Goal: Transaction & Acquisition: Purchase product/service

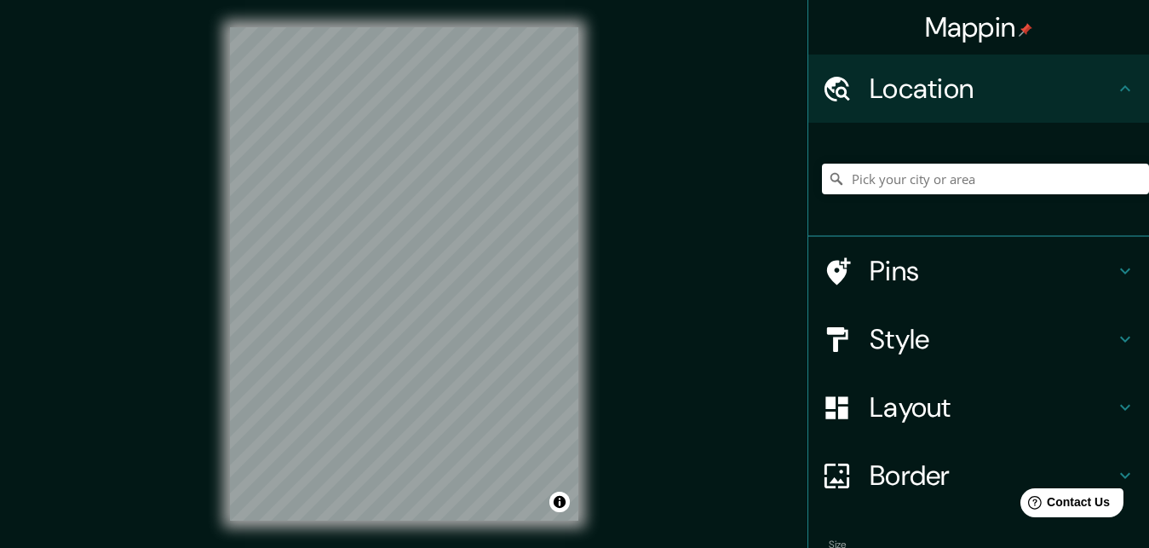
click at [947, 91] on h4 "Location" at bounding box center [992, 89] width 245 height 34
click at [875, 193] on input "Pick your city or area" at bounding box center [985, 179] width 327 height 31
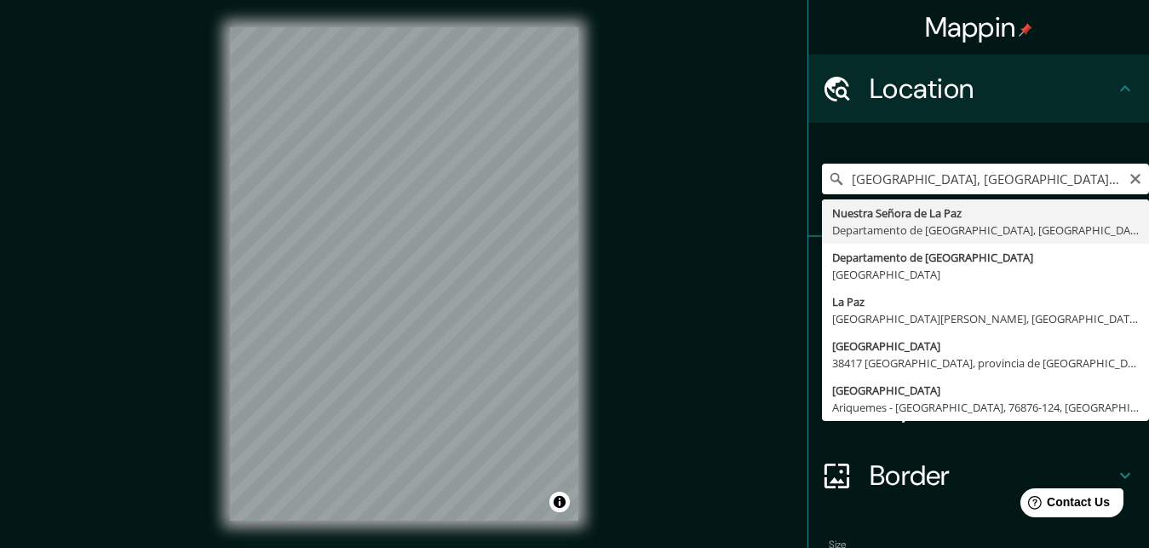
type input "[GEOGRAPHIC_DATA], [GEOGRAPHIC_DATA], [GEOGRAPHIC_DATA]"
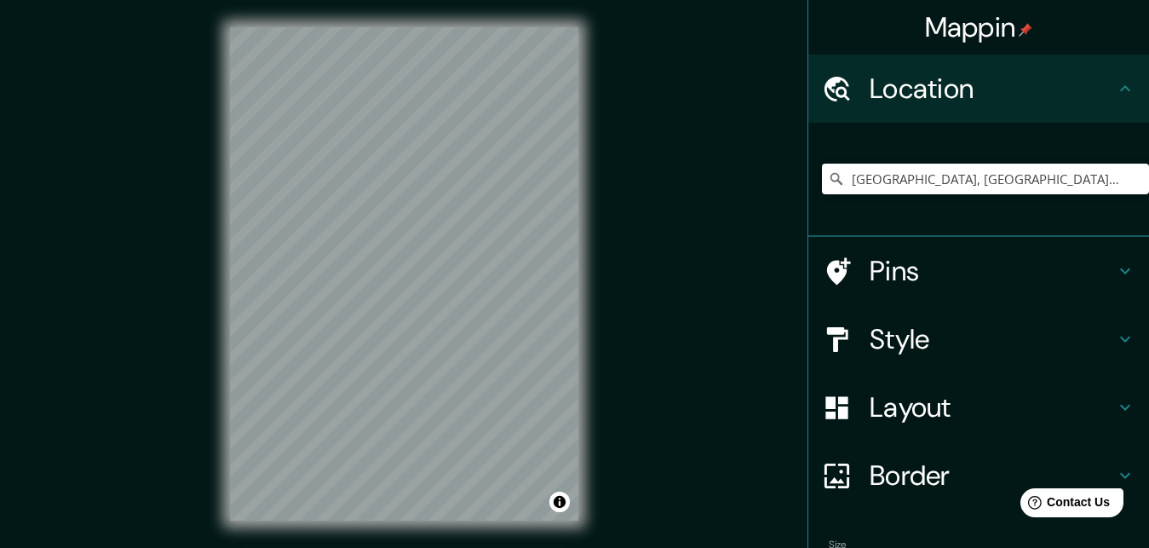
click at [875, 266] on h4 "Pins" at bounding box center [992, 271] width 245 height 34
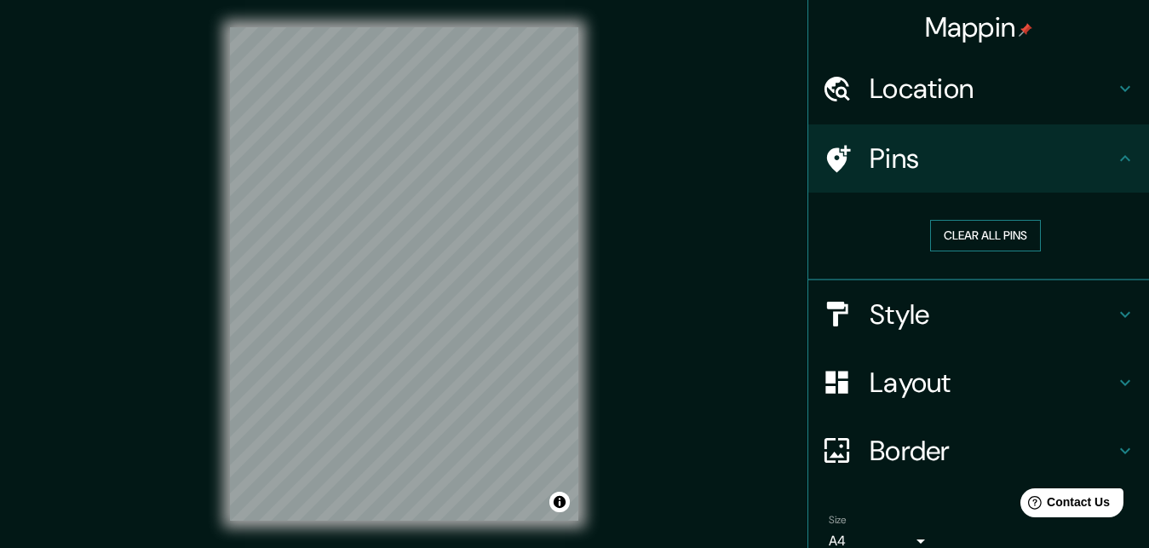
click at [1020, 236] on button "Clear all pins" at bounding box center [985, 236] width 111 height 32
click at [967, 234] on button "Clear all pins" at bounding box center [985, 236] width 111 height 32
click at [967, 233] on button "Clear all pins" at bounding box center [985, 236] width 111 height 32
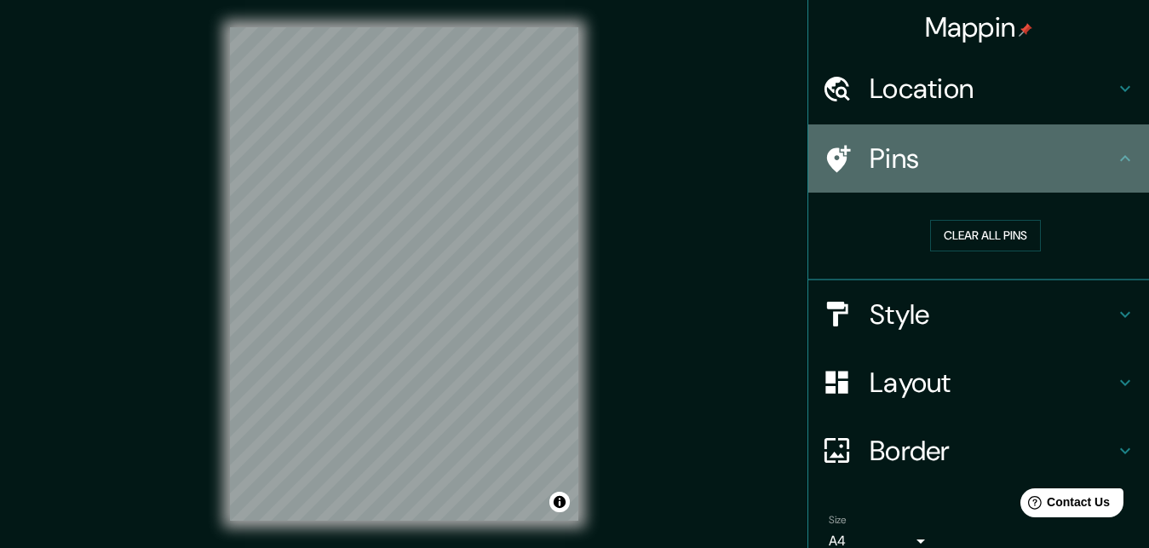
click at [869, 155] on div at bounding box center [846, 159] width 48 height 30
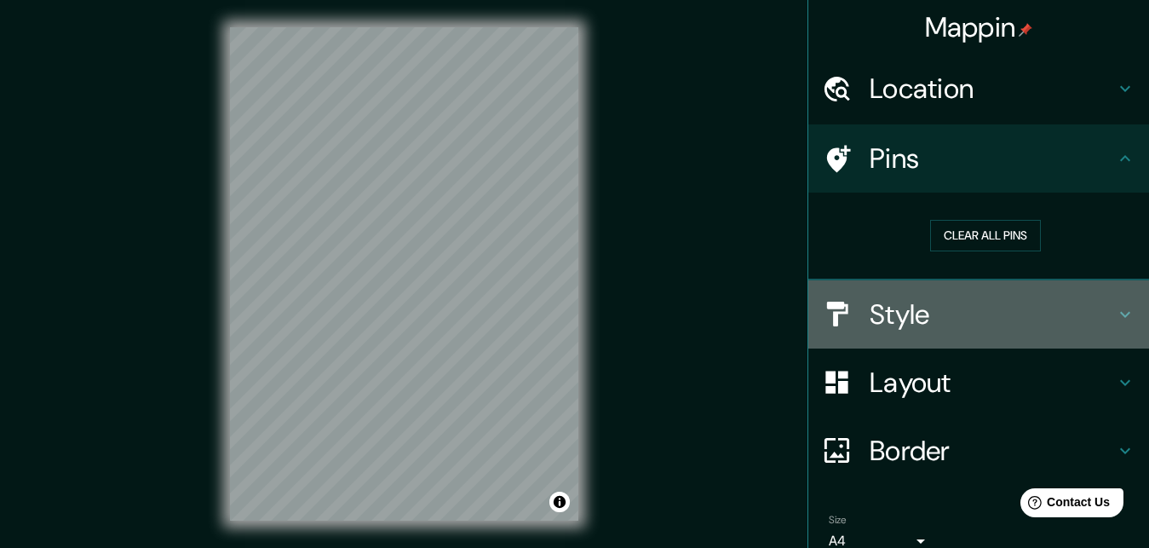
click at [951, 323] on h4 "Style" at bounding box center [992, 314] width 245 height 34
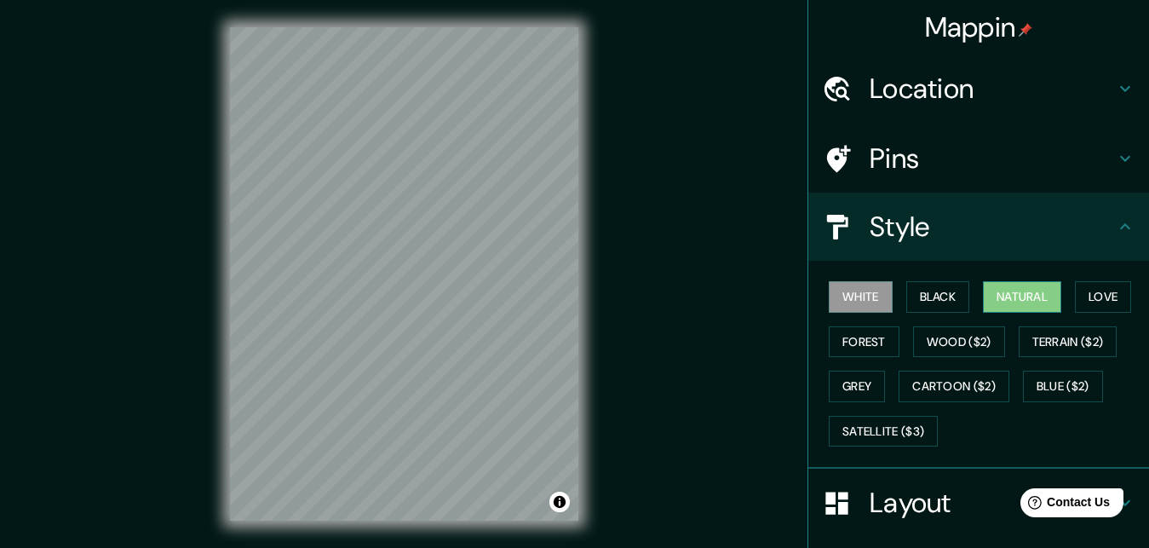
click at [999, 291] on button "Natural" at bounding box center [1022, 297] width 78 height 32
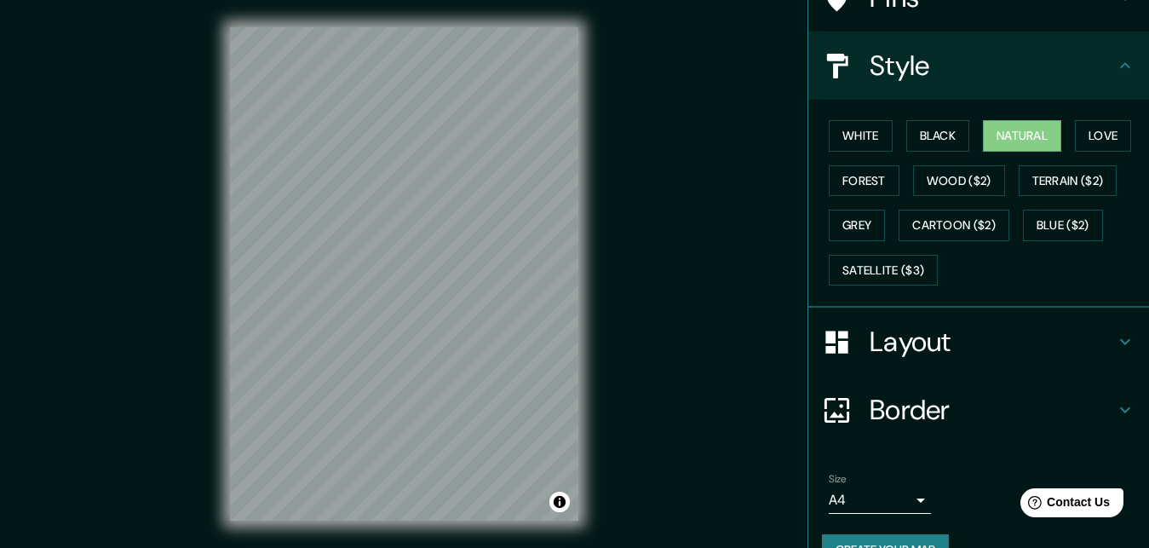
scroll to position [214, 0]
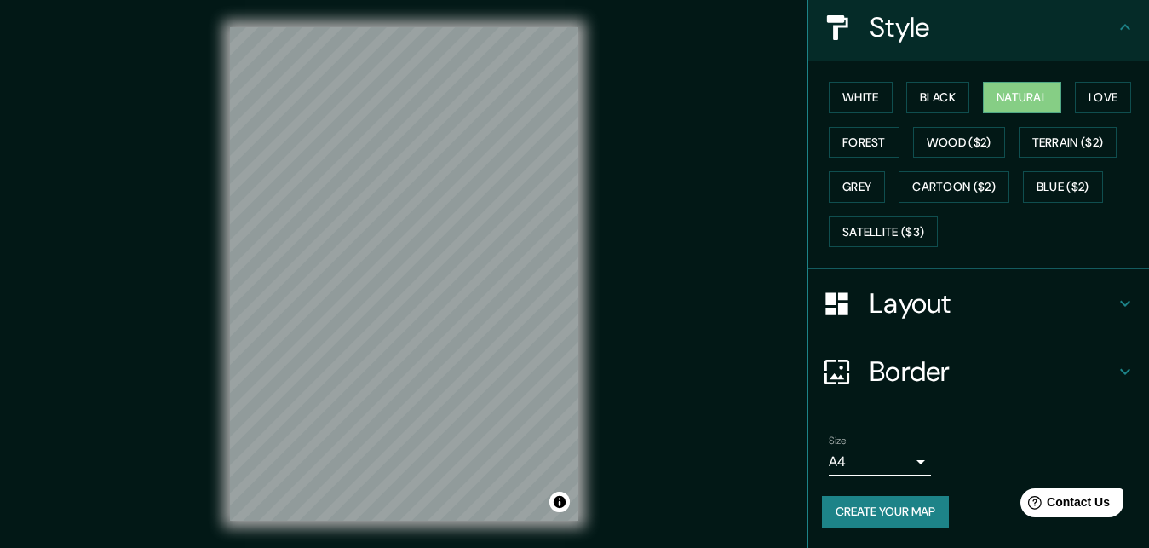
click at [921, 451] on body "Mappin Location [GEOGRAPHIC_DATA], [GEOGRAPHIC_DATA], [GEOGRAPHIC_DATA] Pins St…" at bounding box center [574, 274] width 1149 height 548
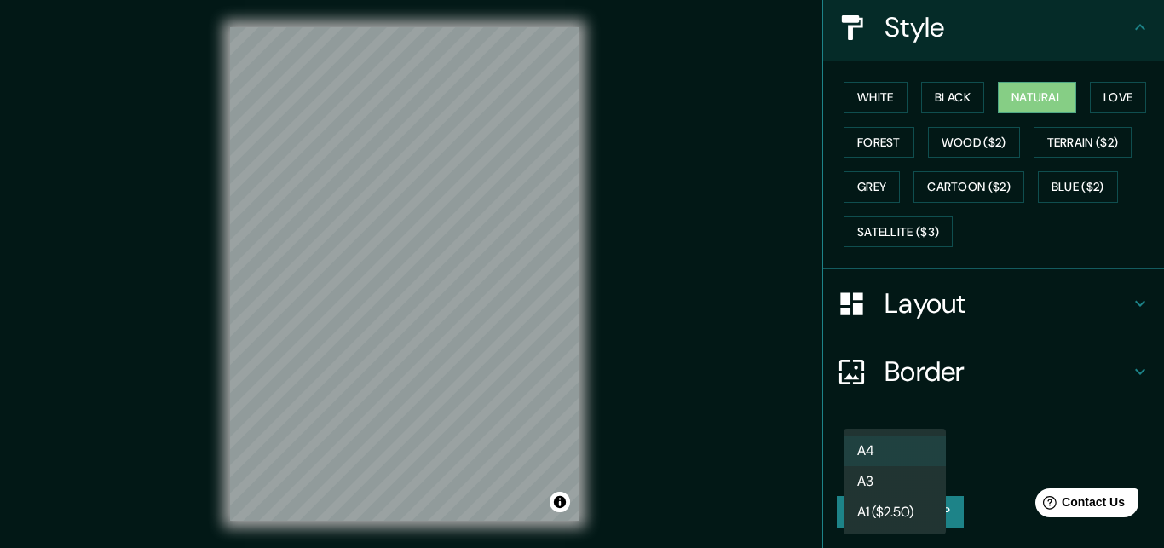
click at [1034, 426] on div at bounding box center [582, 274] width 1164 height 548
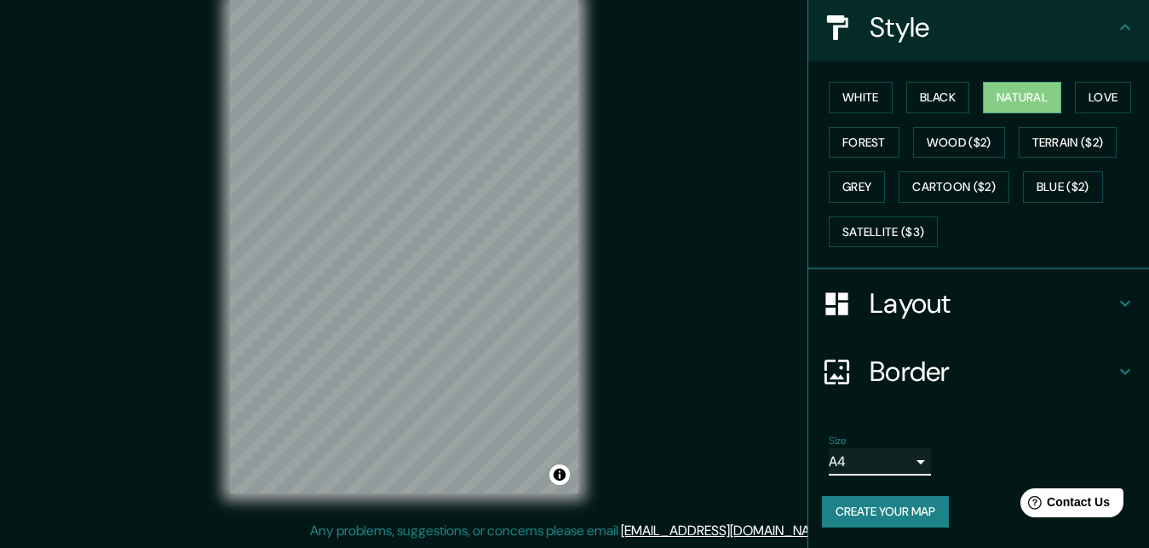
scroll to position [0, 0]
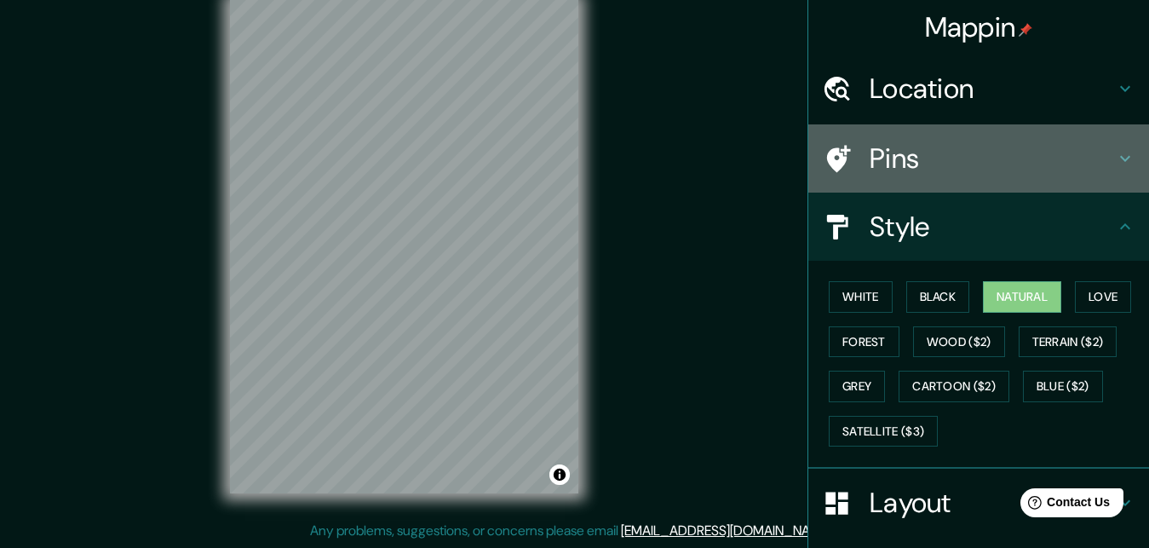
click at [883, 163] on h4 "Pins" at bounding box center [992, 158] width 245 height 34
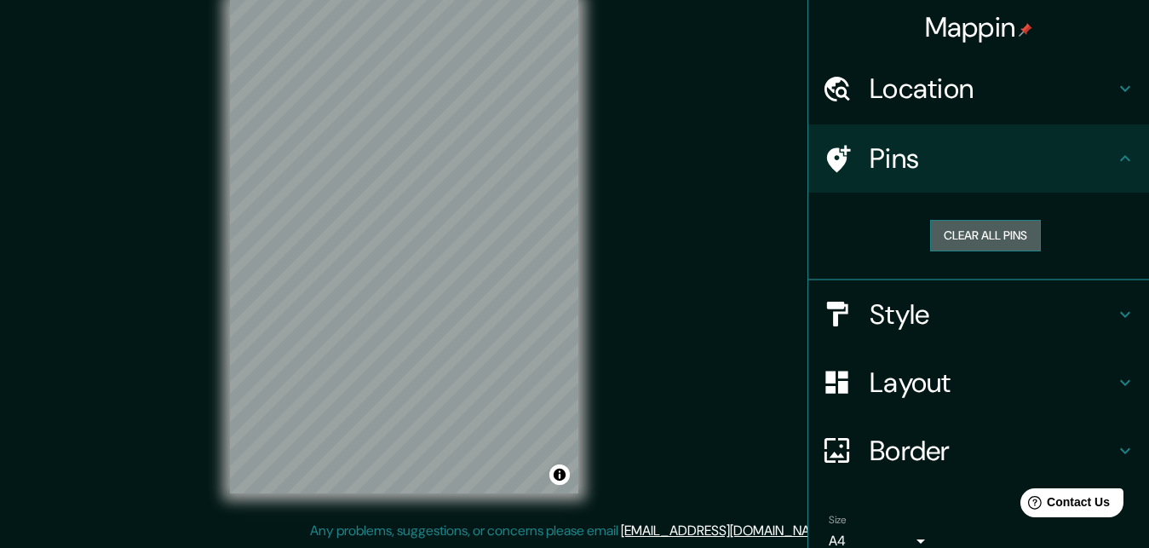
click at [976, 235] on button "Clear all pins" at bounding box center [985, 236] width 111 height 32
click at [408, 261] on div at bounding box center [402, 262] width 14 height 14
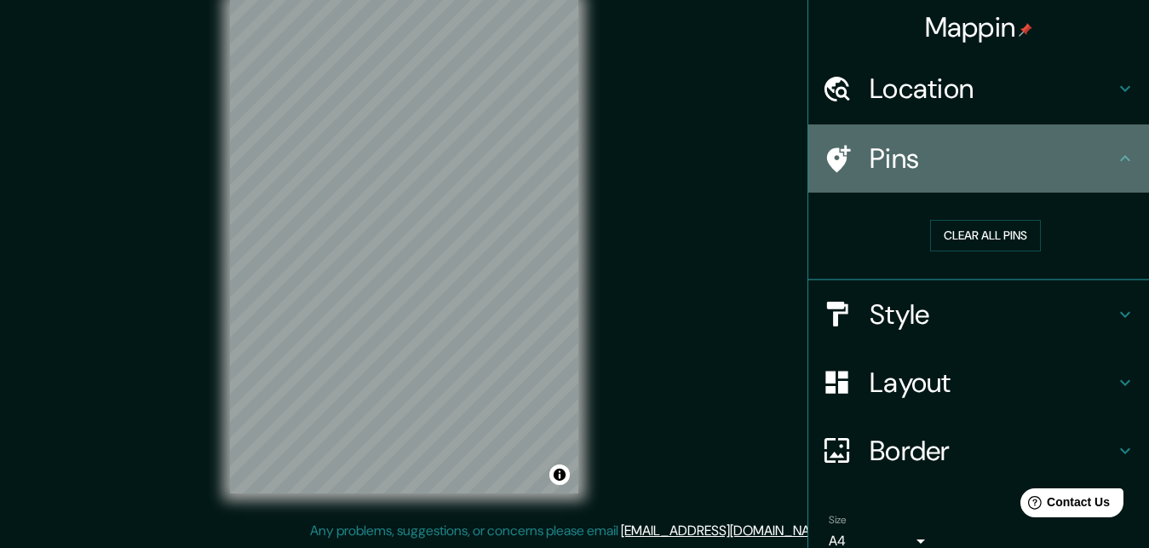
click at [841, 152] on icon at bounding box center [837, 159] width 30 height 30
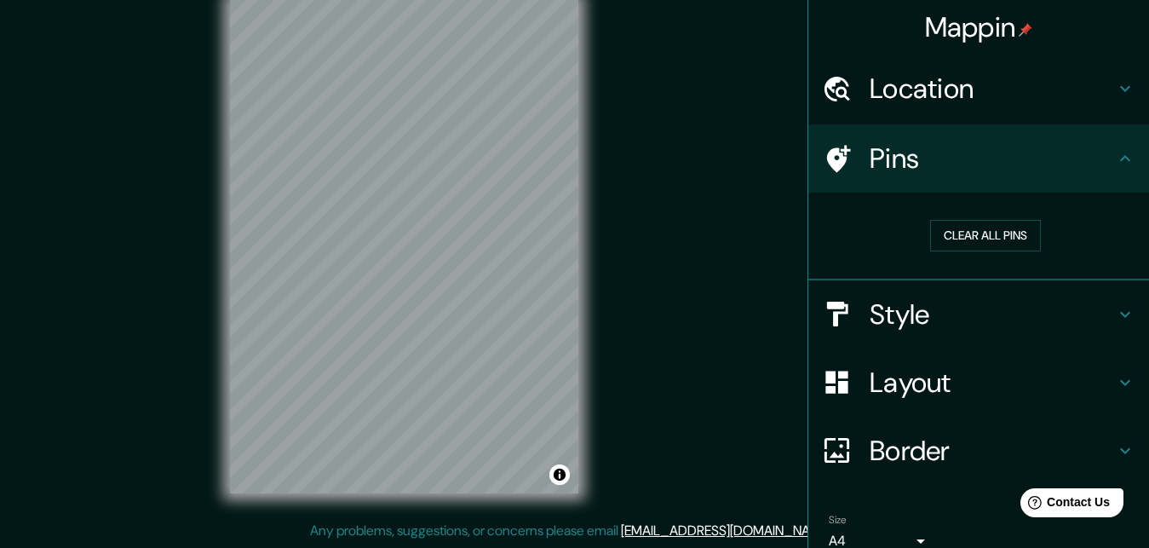
click at [841, 152] on icon at bounding box center [837, 159] width 30 height 30
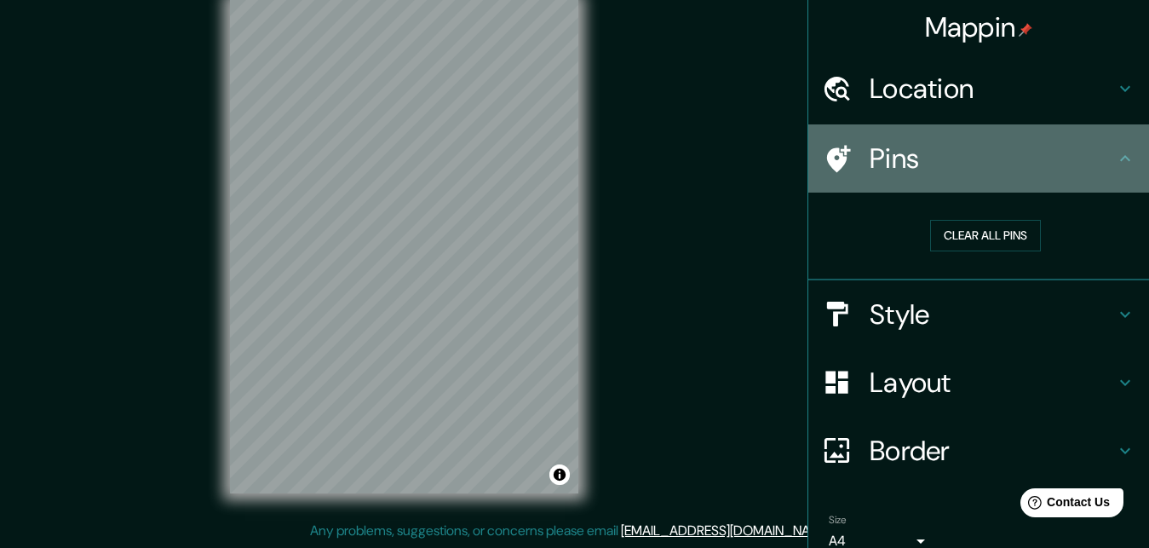
click at [842, 152] on icon at bounding box center [837, 159] width 30 height 30
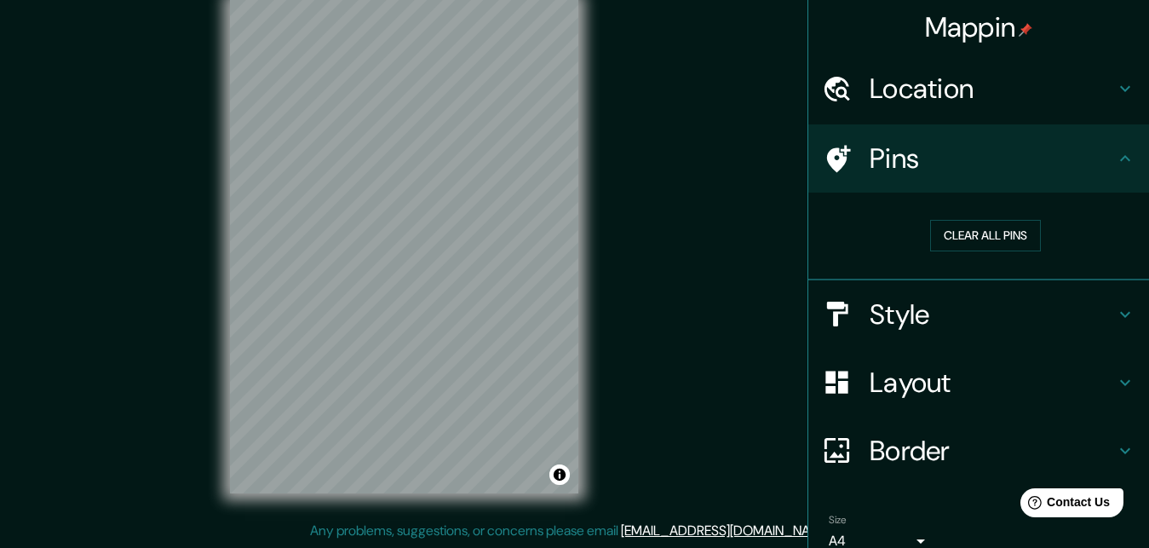
click at [842, 152] on icon at bounding box center [837, 159] width 30 height 30
click at [844, 149] on icon at bounding box center [839, 158] width 24 height 27
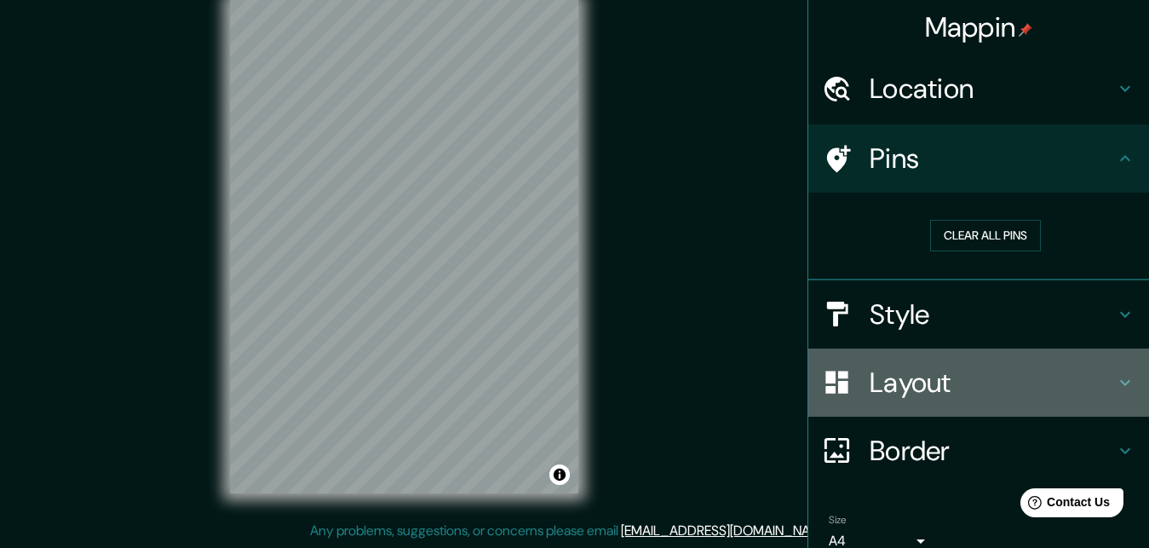
click at [844, 371] on icon at bounding box center [837, 382] width 30 height 30
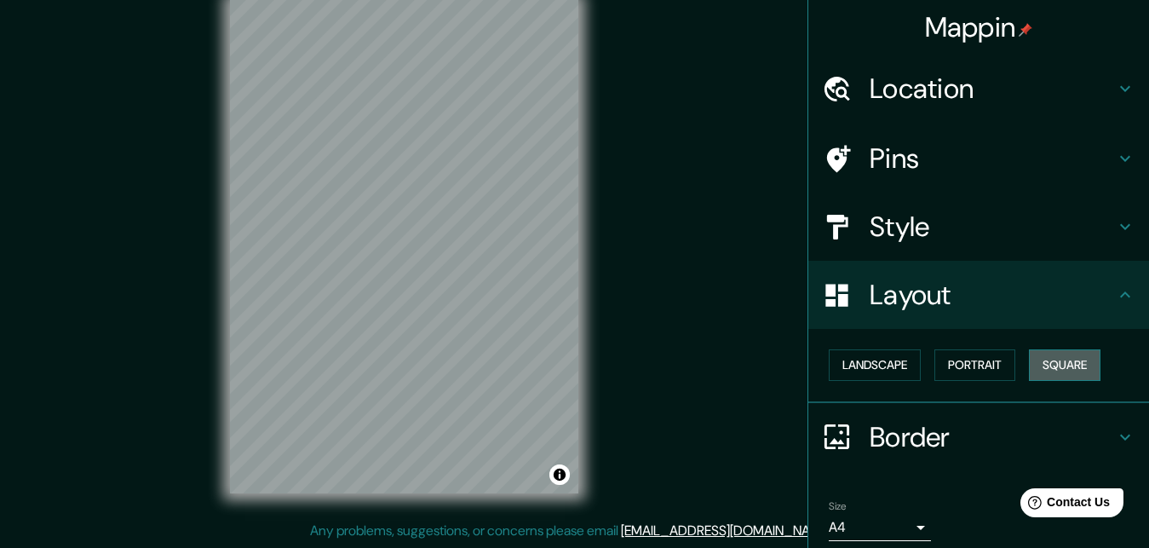
click at [1077, 364] on button "Square" at bounding box center [1065, 365] width 72 height 32
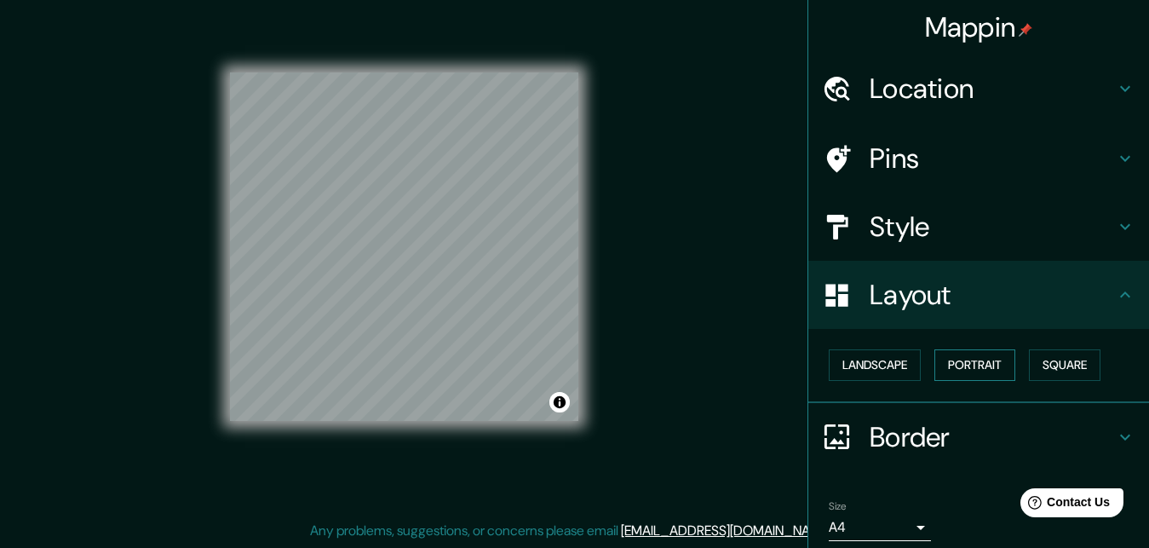
click at [990, 366] on button "Portrait" at bounding box center [975, 365] width 81 height 32
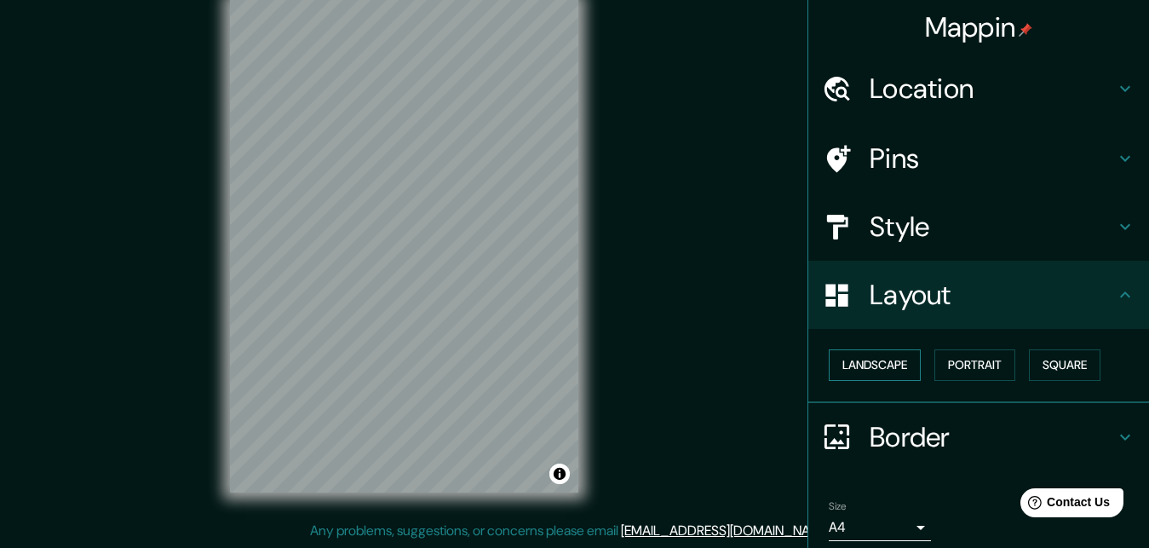
click at [901, 361] on button "Landscape" at bounding box center [875, 365] width 92 height 32
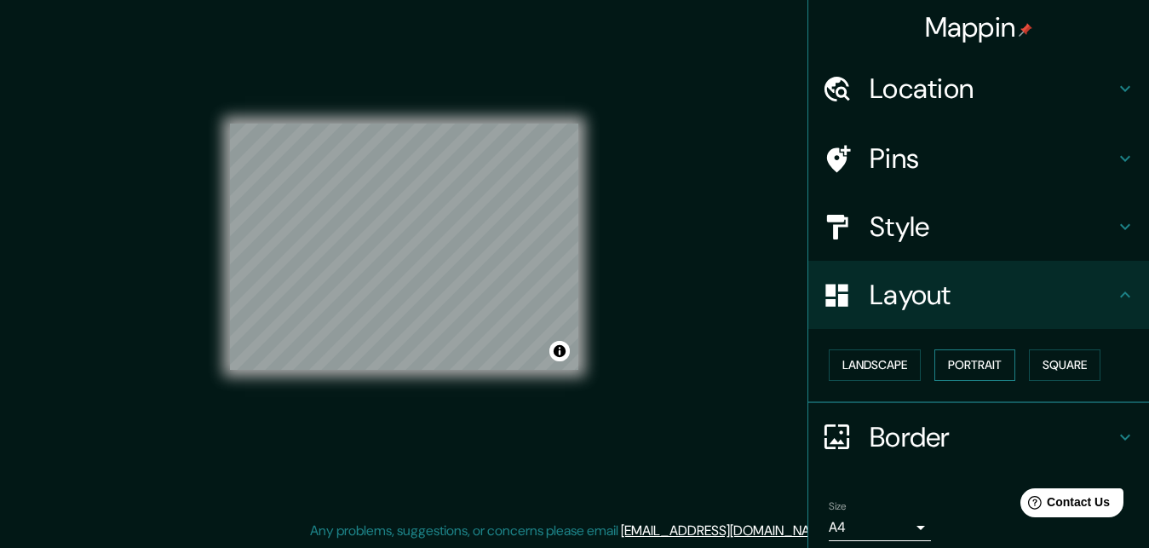
click at [986, 371] on button "Portrait" at bounding box center [975, 365] width 81 height 32
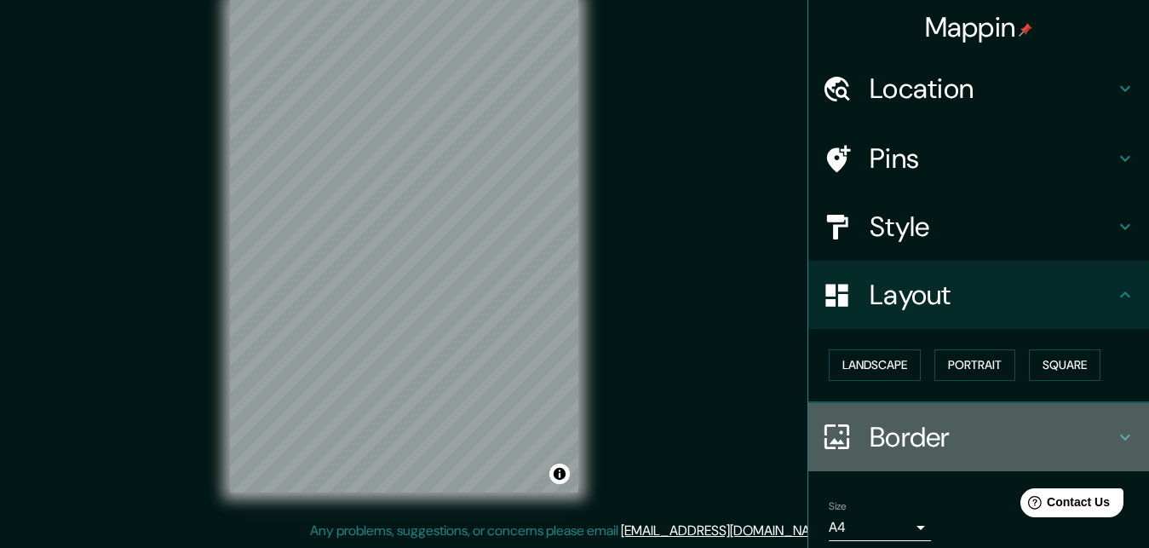
click at [993, 441] on h4 "Border" at bounding box center [992, 437] width 245 height 34
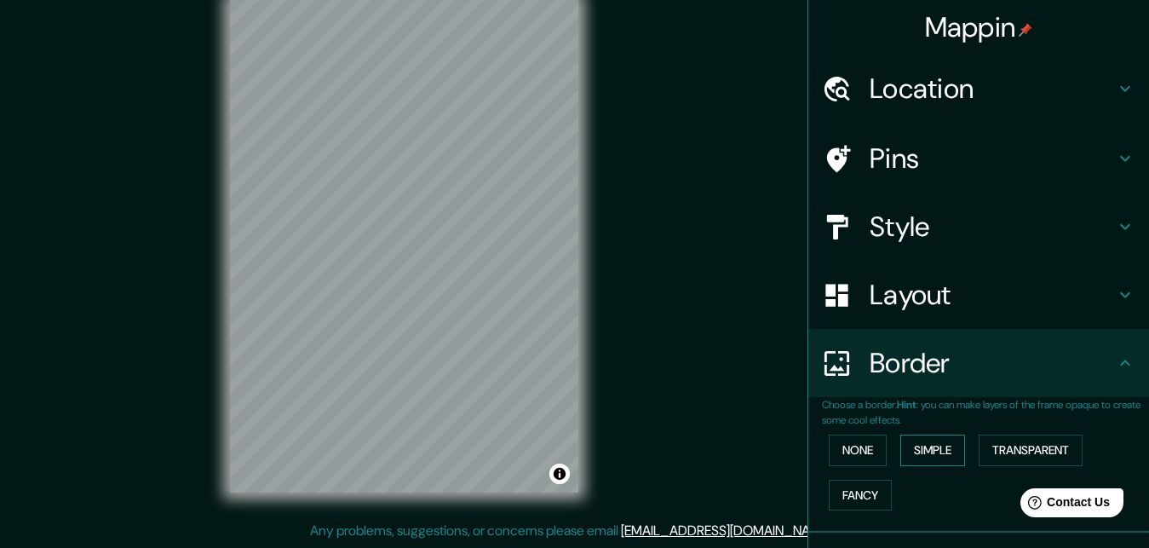
click at [935, 446] on button "Simple" at bounding box center [933, 451] width 65 height 32
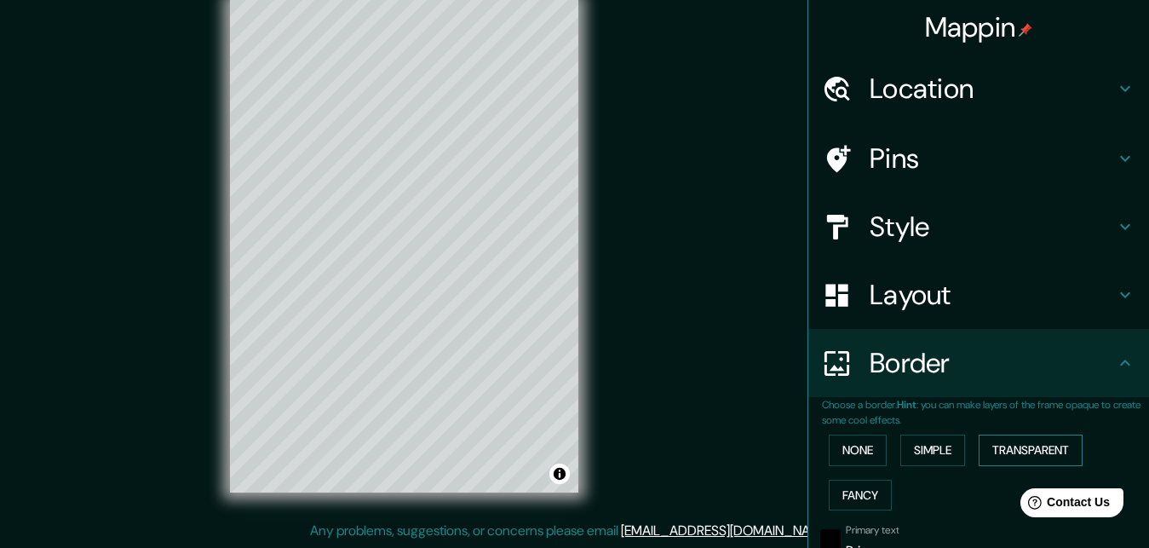
click at [1000, 450] on button "Transparent" at bounding box center [1031, 451] width 104 height 32
click at [839, 500] on button "Fancy" at bounding box center [860, 496] width 63 height 32
click at [853, 458] on button "None" at bounding box center [858, 451] width 58 height 32
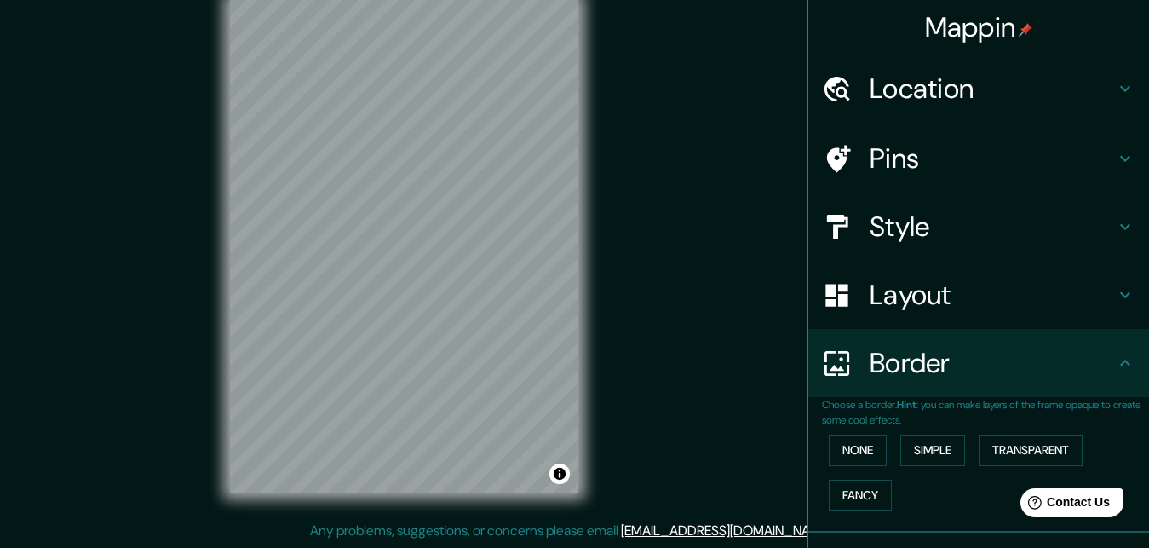
click at [898, 94] on h4 "Location" at bounding box center [992, 89] width 245 height 34
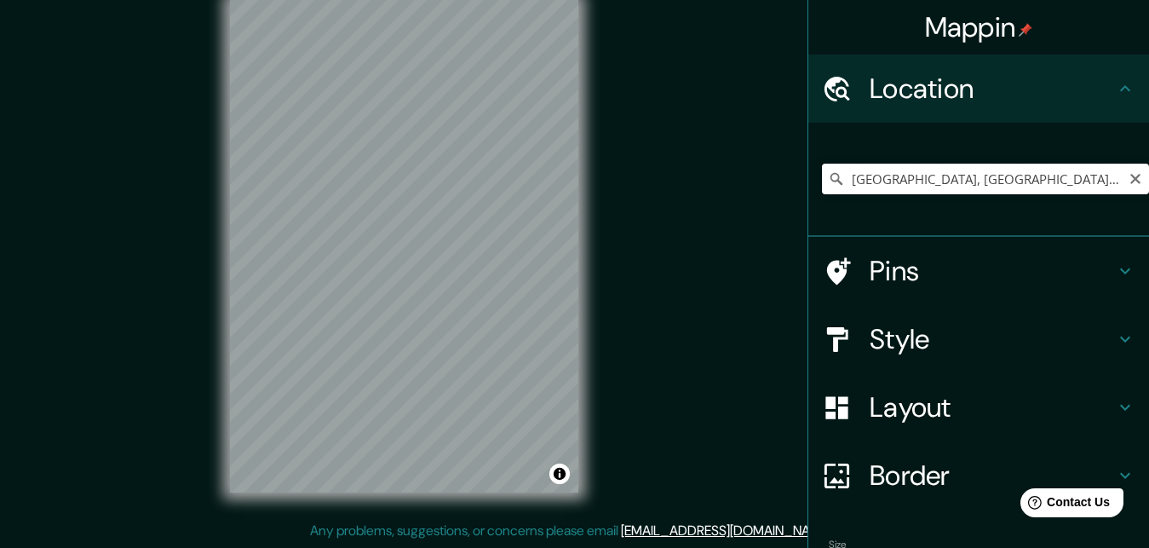
click at [890, 183] on input "[GEOGRAPHIC_DATA], [GEOGRAPHIC_DATA], [GEOGRAPHIC_DATA]" at bounding box center [985, 179] width 327 height 31
click at [585, 222] on div "© Mapbox © OpenStreetMap Improve this map" at bounding box center [404, 247] width 403 height 548
click at [646, 297] on div "Mappin Location [GEOGRAPHIC_DATA], [GEOGRAPHIC_DATA], [GEOGRAPHIC_DATA] Pins St…" at bounding box center [574, 260] width 1149 height 575
click at [592, 272] on div "© Mapbox © OpenStreetMap Improve this map" at bounding box center [404, 247] width 403 height 548
